Goal: Find specific page/section: Find specific page/section

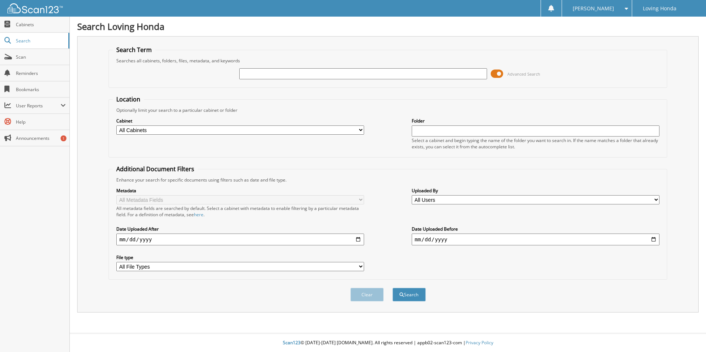
click at [316, 71] on input "text" at bounding box center [363, 73] width 248 height 11
type input "95548"
click at [392, 288] on button "Search" at bounding box center [408, 295] width 33 height 14
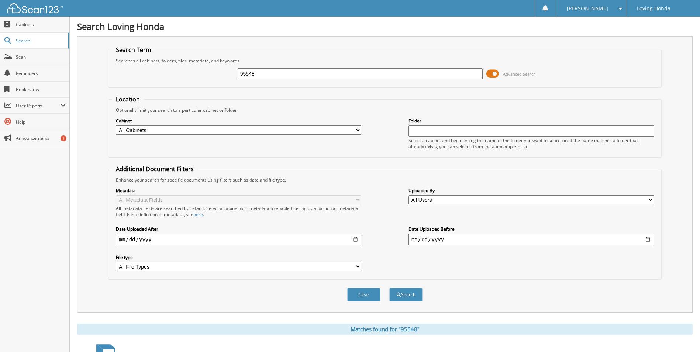
scroll to position [102, 0]
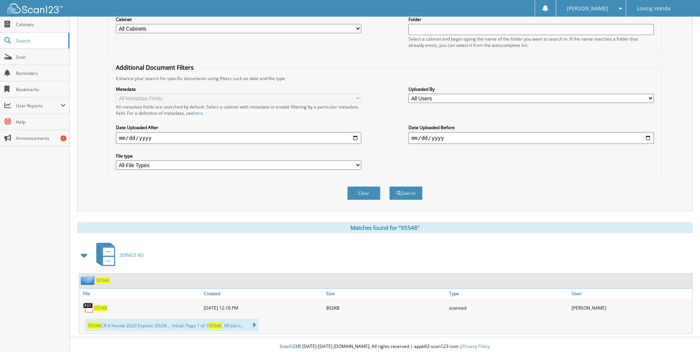
click at [102, 305] on span "95548" at bounding box center [100, 308] width 13 height 6
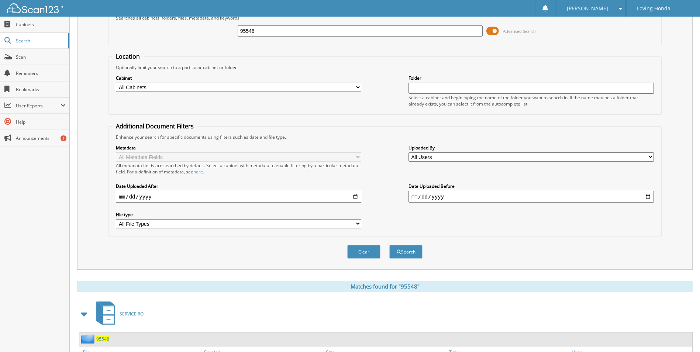
scroll to position [0, 0]
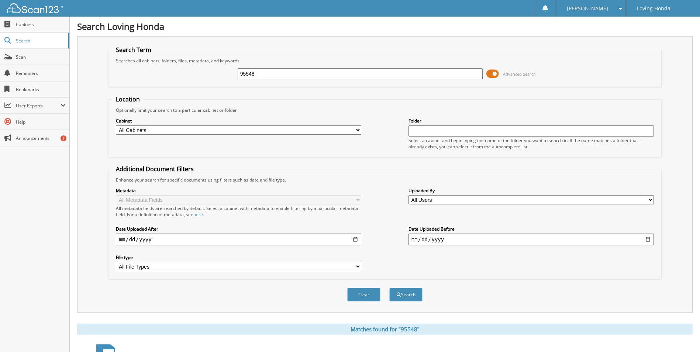
drag, startPoint x: 280, startPoint y: 69, endPoint x: 257, endPoint y: 74, distance: 23.4
click at [257, 74] on input "95548" at bounding box center [360, 73] width 245 height 11
type input "95659"
click at [389, 288] on button "Search" at bounding box center [405, 295] width 33 height 14
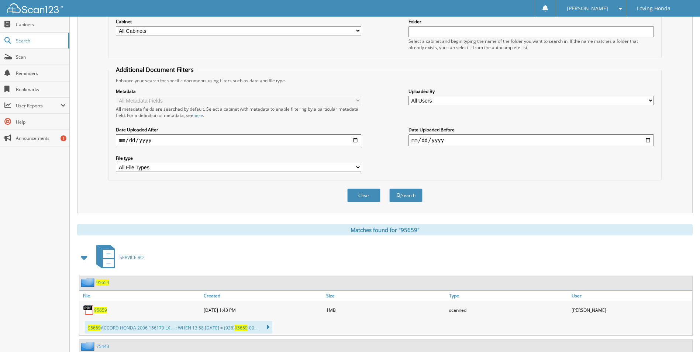
scroll to position [148, 0]
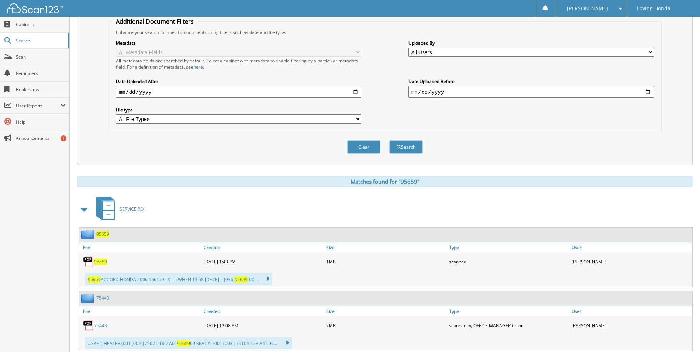
click at [103, 259] on span "95659" at bounding box center [100, 262] width 13 height 6
